Goal: Information Seeking & Learning: Find specific fact

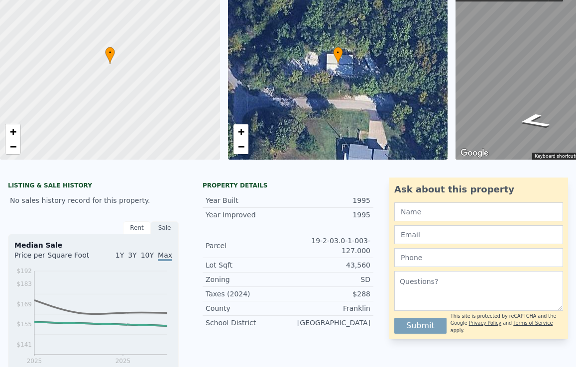
scroll to position [3, 0]
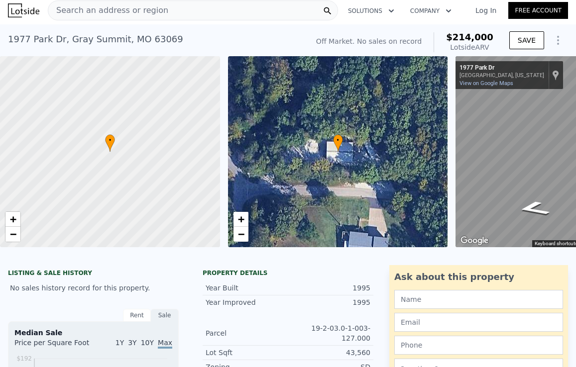
click at [239, 10] on div "Search an address or region" at bounding box center [193, 10] width 290 height 20
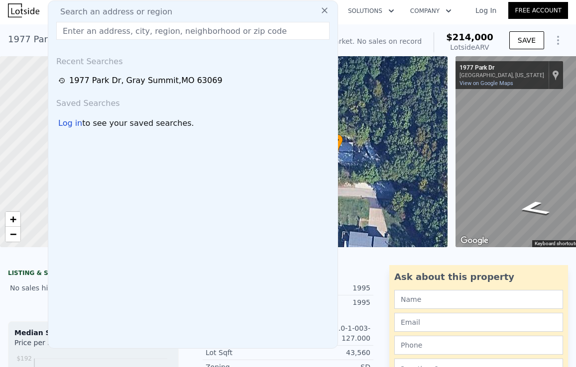
click at [239, 10] on div "Search an address or region" at bounding box center [192, 12] width 281 height 12
click at [237, 28] on input "text" at bounding box center [192, 31] width 273 height 18
paste input "[STREET_ADDRESS]"
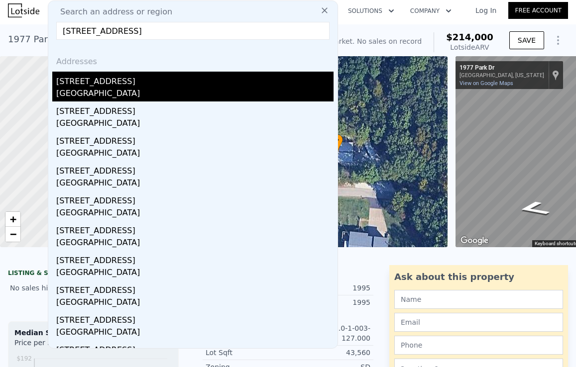
type input "[STREET_ADDRESS]"
click at [189, 90] on div "[GEOGRAPHIC_DATA]" at bounding box center [194, 95] width 277 height 14
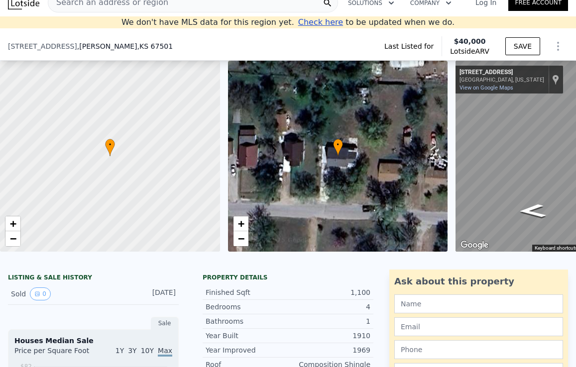
scroll to position [249, 0]
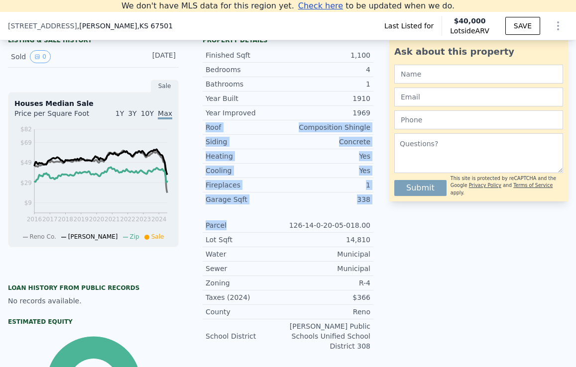
drag, startPoint x: 202, startPoint y: 133, endPoint x: 266, endPoint y: 234, distance: 119.6
click at [266, 234] on div "Year Improved 1969 Roof Composition Shingle Siding Concrete Heating Yes Cooling…" at bounding box center [288, 230] width 171 height 248
click at [266, 231] on div "Parcel" at bounding box center [247, 226] width 83 height 10
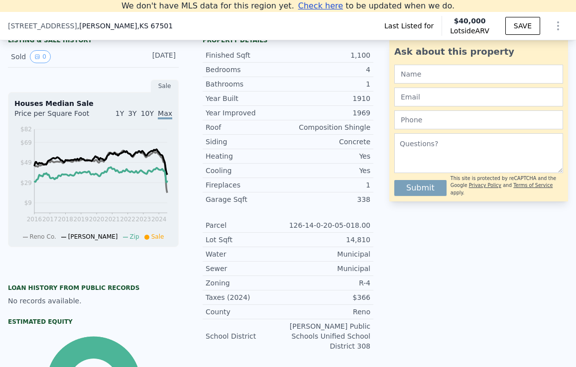
click at [266, 231] on div "Parcel" at bounding box center [247, 226] width 83 height 10
